Goal: Find specific page/section: Find specific page/section

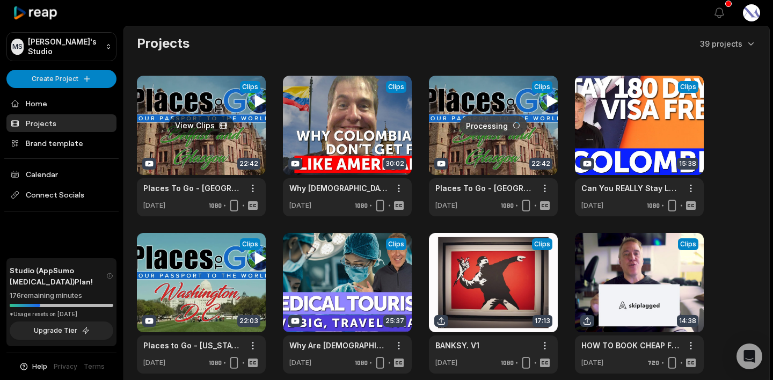
click at [207, 161] on link at bounding box center [201, 146] width 129 height 141
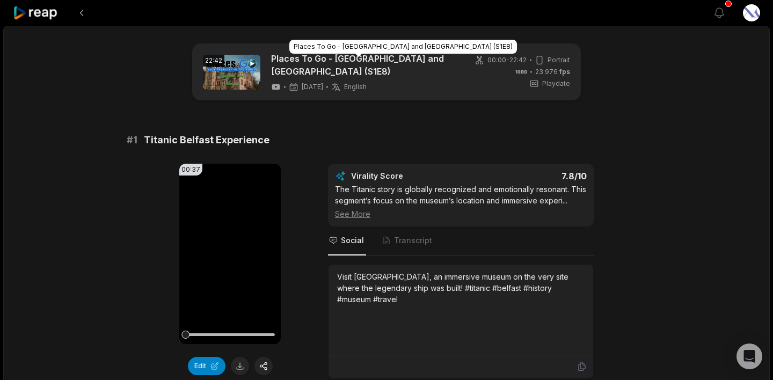
click at [404, 60] on link "Places To Go - [GEOGRAPHIC_DATA] and [GEOGRAPHIC_DATA] (S1E8)" at bounding box center [363, 65] width 185 height 26
